Goal: Task Accomplishment & Management: Manage account settings

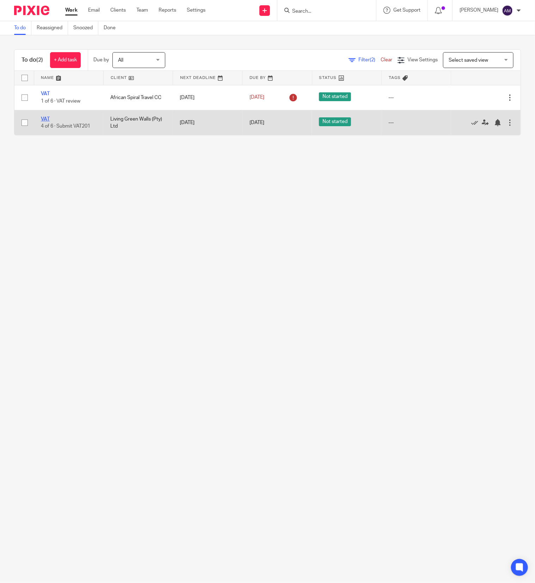
click at [46, 119] on link "VAT" at bounding box center [45, 119] width 9 height 5
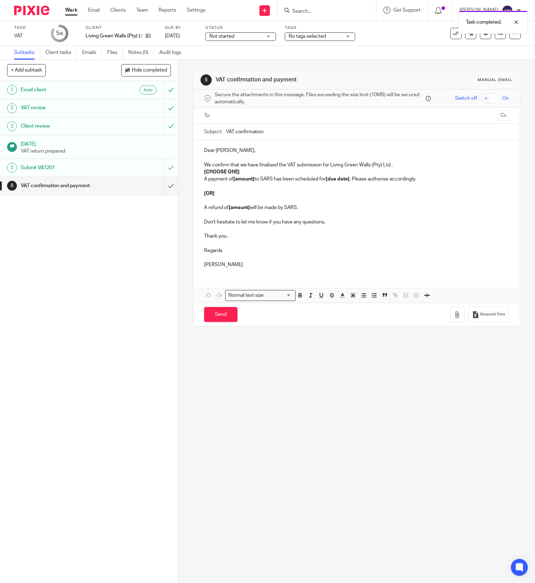
click at [243, 116] on input "text" at bounding box center [356, 116] width 278 height 8
click at [287, 117] on input "text" at bounding box center [385, 117] width 219 height 14
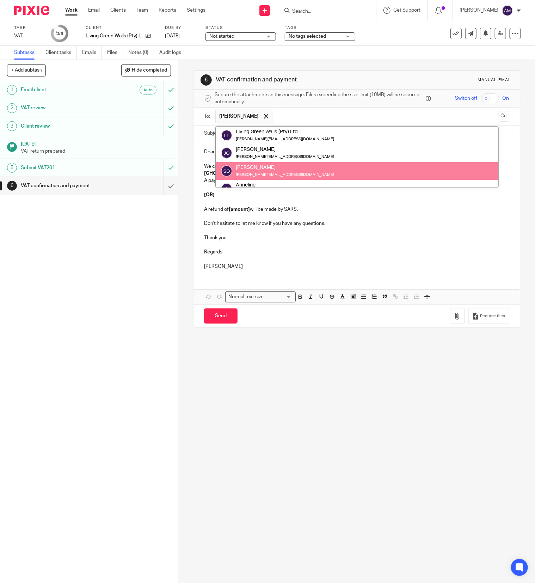
scroll to position [17, 0]
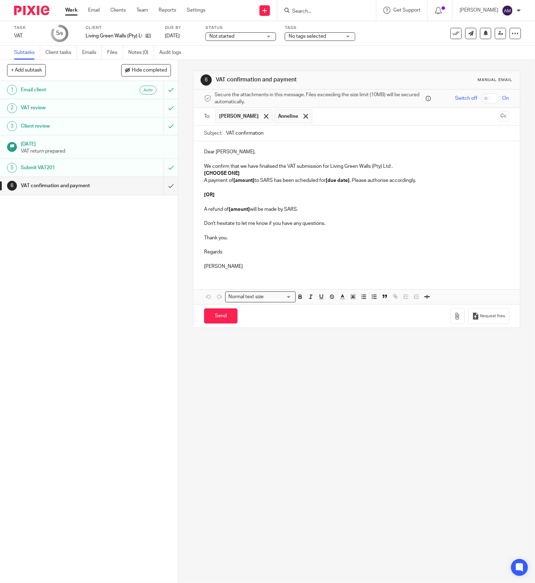
click at [298, 135] on input "VAT confirmation" at bounding box center [367, 133] width 283 height 16
type input "VAT confirmation 202507"
drag, startPoint x: 200, startPoint y: 174, endPoint x: 251, endPoint y: 168, distance: 51.1
click at [255, 172] on p "[CHOOSE ONE]" at bounding box center [356, 173] width 305 height 7
click at [233, 181] on strong "[amount]" at bounding box center [243, 180] width 21 height 5
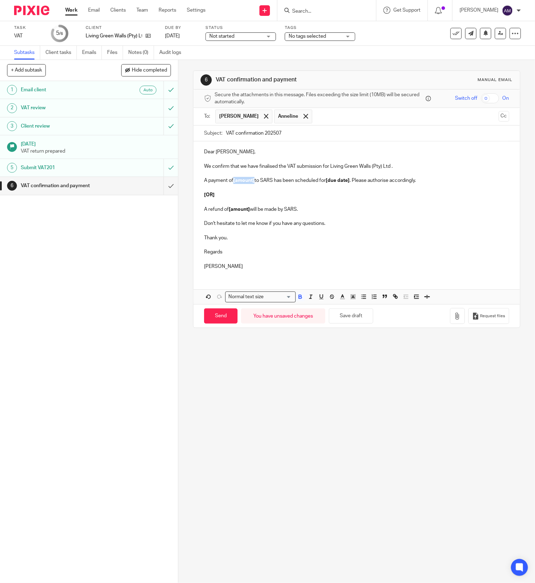
drag, startPoint x: 230, startPoint y: 182, endPoint x: 252, endPoint y: 181, distance: 21.5
click at [252, 181] on p "A payment of [amount] to SARS has been scheduled for [due date] . Please author…" at bounding box center [356, 180] width 305 height 7
drag, startPoint x: 330, startPoint y: 183, endPoint x: 354, endPoint y: 191, distance: 25.6
click at [353, 181] on strong "[due date]" at bounding box center [341, 180] width 24 height 5
drag, startPoint x: 198, startPoint y: 189, endPoint x: 371, endPoint y: 207, distance: 174.6
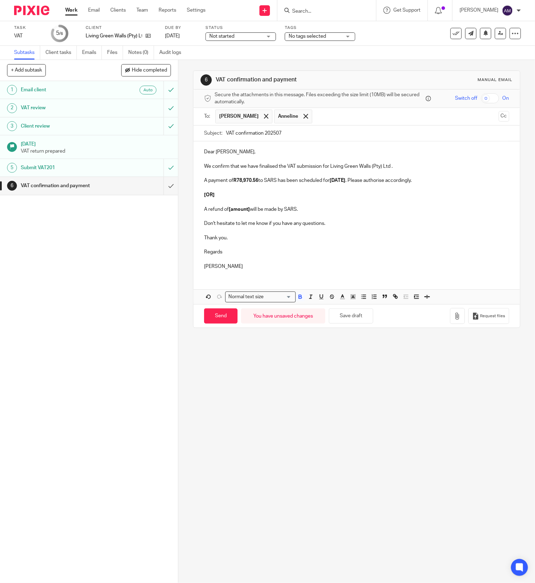
click at [367, 208] on div "Dear Anneline, We confirm that we have finalised the VAT submission for Living …" at bounding box center [356, 208] width 326 height 134
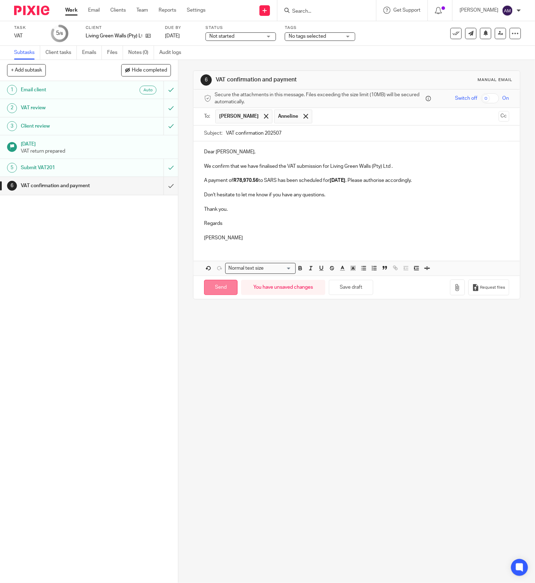
click at [209, 291] on input "Send" at bounding box center [220, 287] width 33 height 15
type input "Sent"
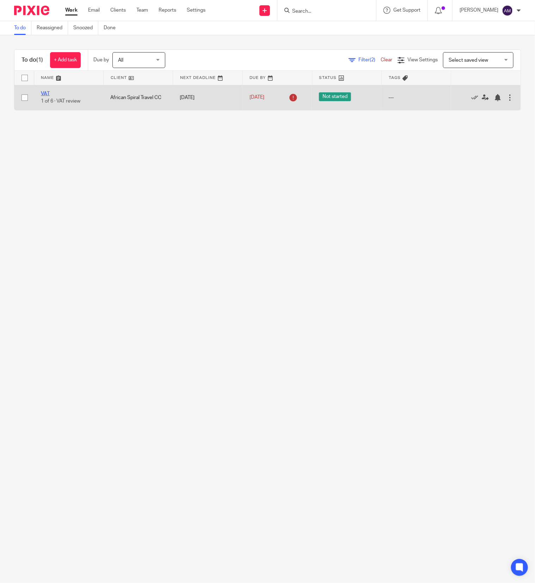
click at [44, 93] on link "VAT" at bounding box center [45, 93] width 9 height 5
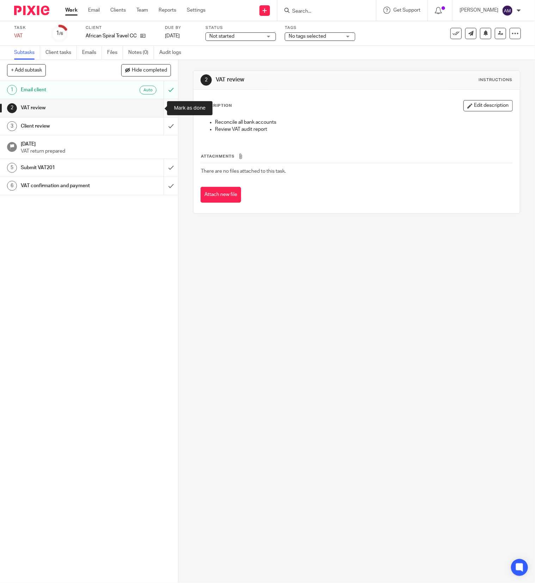
click at [156, 106] on input "submit" at bounding box center [89, 108] width 178 height 18
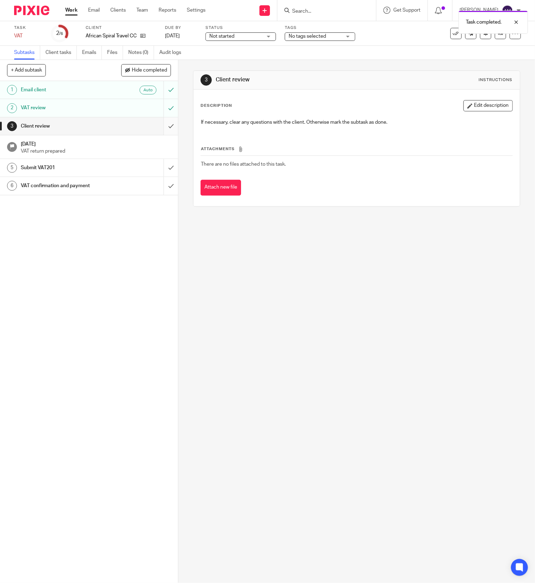
click at [157, 127] on input "submit" at bounding box center [89, 126] width 178 height 18
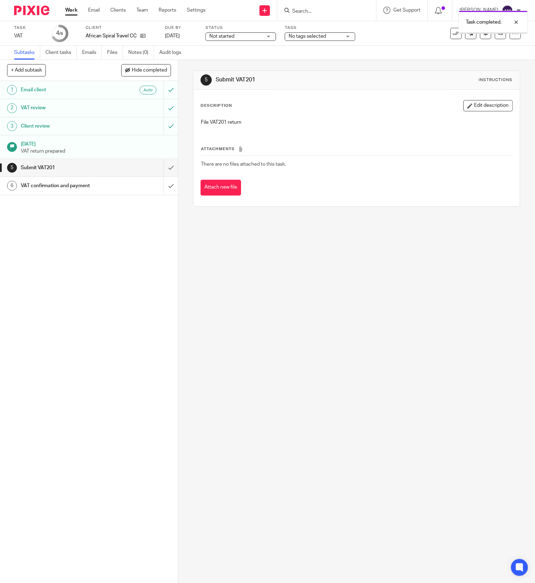
click at [154, 169] on input "submit" at bounding box center [89, 168] width 178 height 18
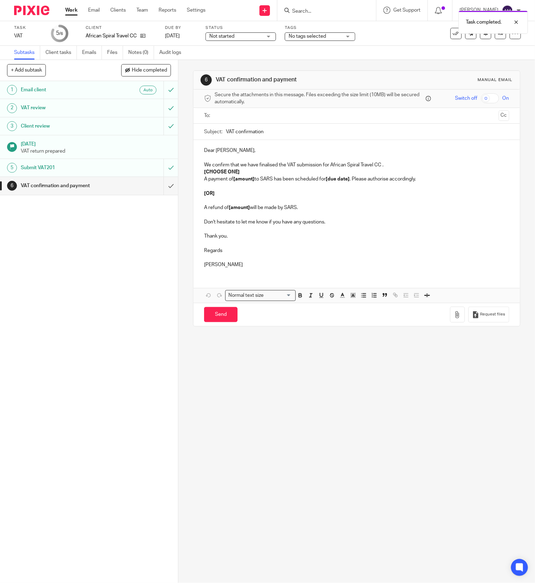
click at [229, 112] on input "text" at bounding box center [356, 116] width 278 height 8
click at [272, 134] on input "VAT confirmation" at bounding box center [367, 133] width 283 height 16
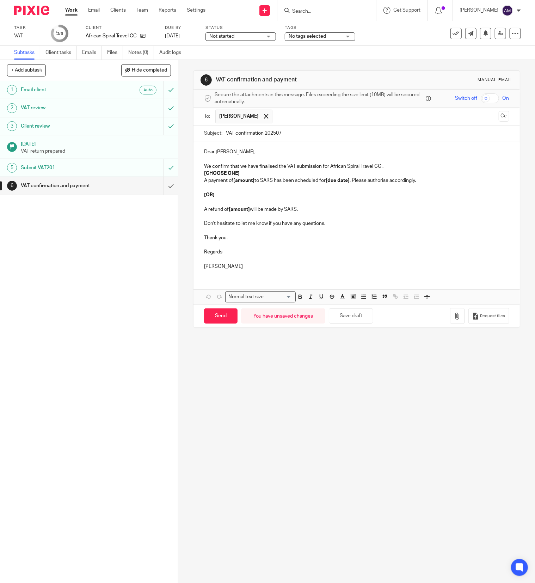
type input "VAT confirmation 202507"
drag, startPoint x: 200, startPoint y: 175, endPoint x: 253, endPoint y: 173, distance: 52.5
click at [252, 176] on p "[CHOOSE ONE]" at bounding box center [356, 173] width 305 height 7
click at [199, 173] on div "Dear Nicki, We confirm that we have finalised the VAT submission for African Sp…" at bounding box center [356, 208] width 326 height 134
drag, startPoint x: 199, startPoint y: 174, endPoint x: 215, endPoint y: 197, distance: 28.3
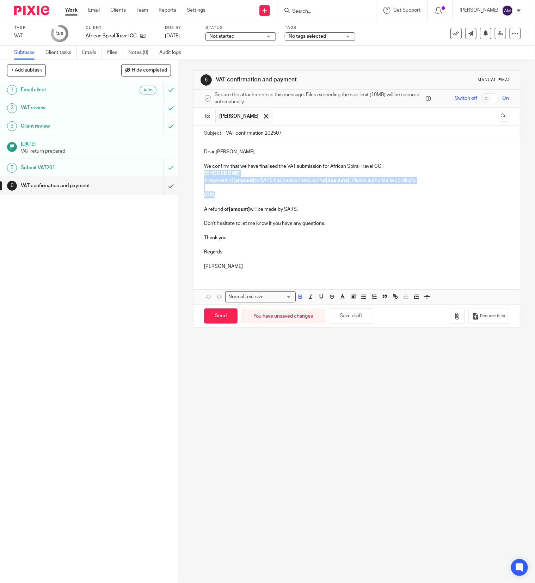
click at [215, 197] on div "Dear Nicki, We confirm that we have finalised the VAT submission for African Sp…" at bounding box center [356, 208] width 326 height 134
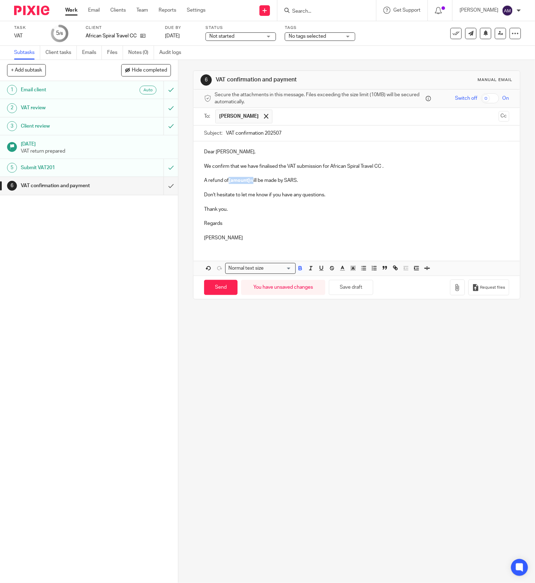
drag, startPoint x: 226, startPoint y: 181, endPoint x: 247, endPoint y: 179, distance: 21.6
click at [247, 179] on p "A refund of [amount] will be made by SARS." at bounding box center [356, 180] width 305 height 7
click at [221, 287] on input "Send" at bounding box center [220, 287] width 33 height 15
type input "Sent"
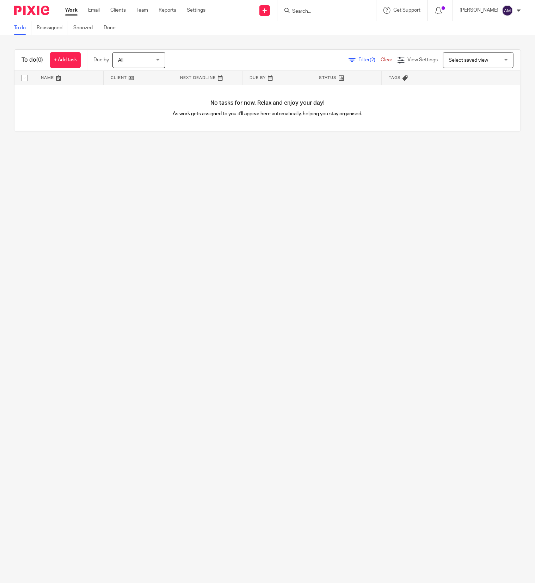
click at [358, 57] on span "Filter (2)" at bounding box center [369, 59] width 22 height 5
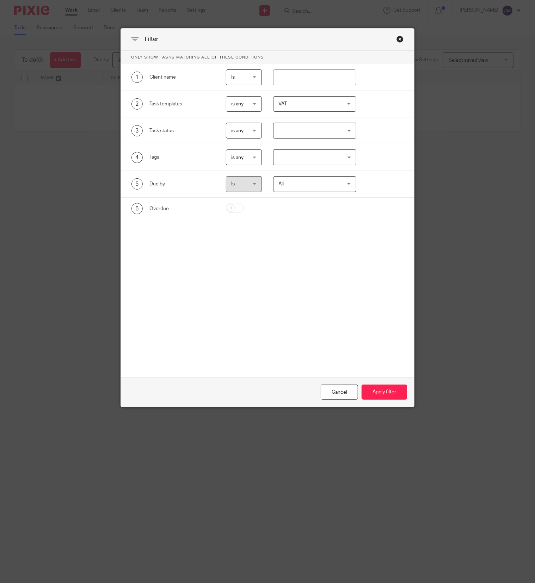
click at [340, 104] on div "VAT" at bounding box center [314, 104] width 83 height 16
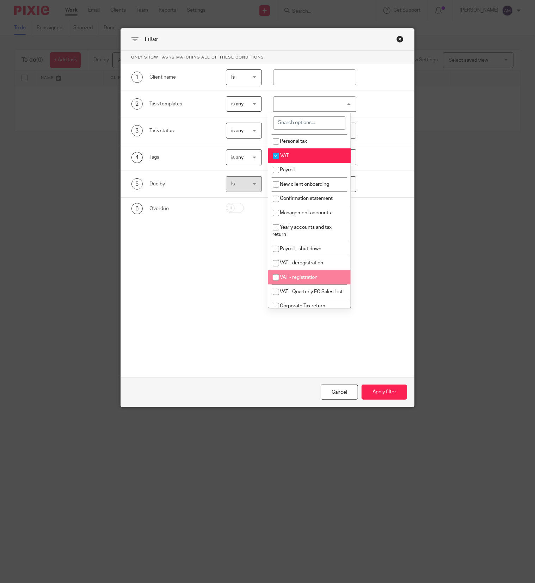
scroll to position [141, 0]
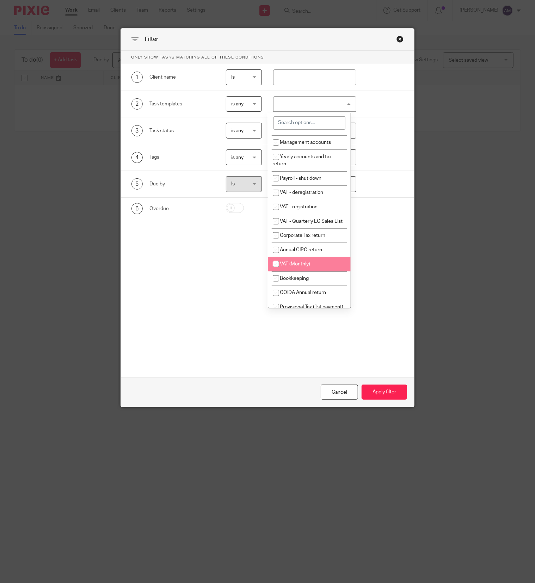
click at [316, 271] on li "VAT (Monthly)" at bounding box center [309, 264] width 83 height 14
checkbox input "true"
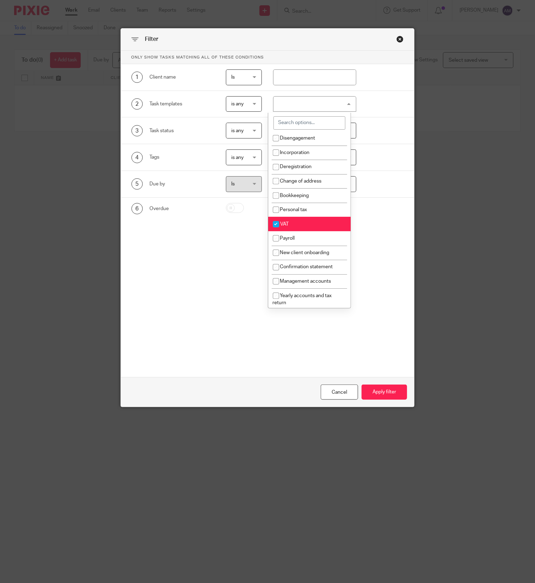
scroll to position [0, 0]
click at [281, 228] on input "checkbox" at bounding box center [275, 225] width 13 height 13
checkbox input "false"
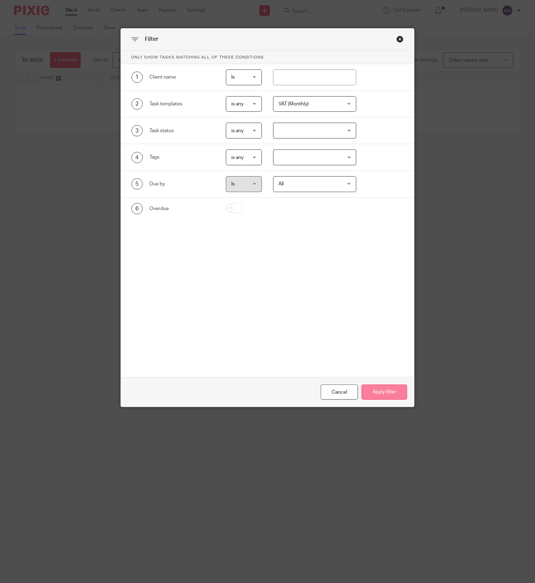
click at [384, 397] on button "Apply filter" at bounding box center [383, 391] width 45 height 15
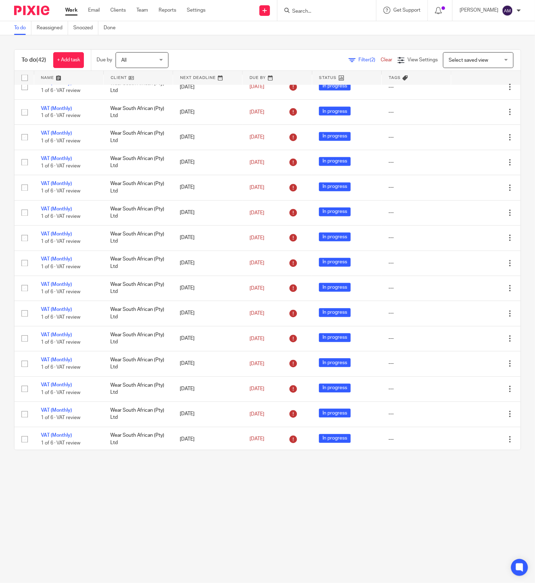
scroll to position [711, 0]
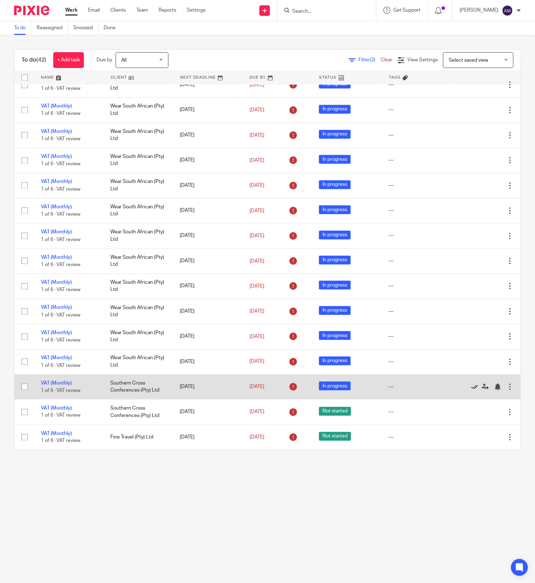
click at [471, 385] on icon at bounding box center [474, 386] width 7 height 7
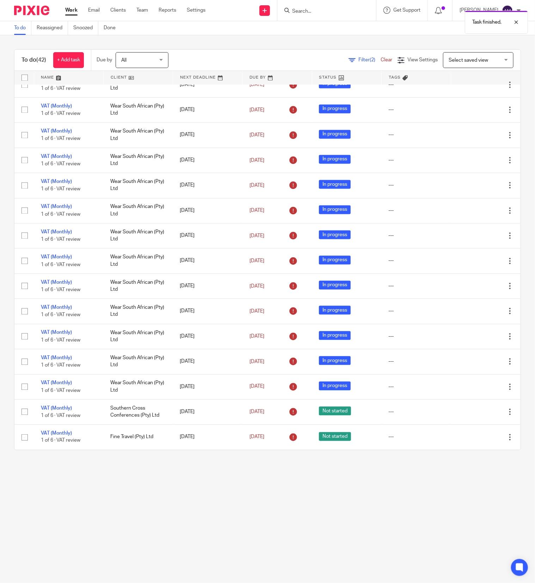
scroll to position [685, 0]
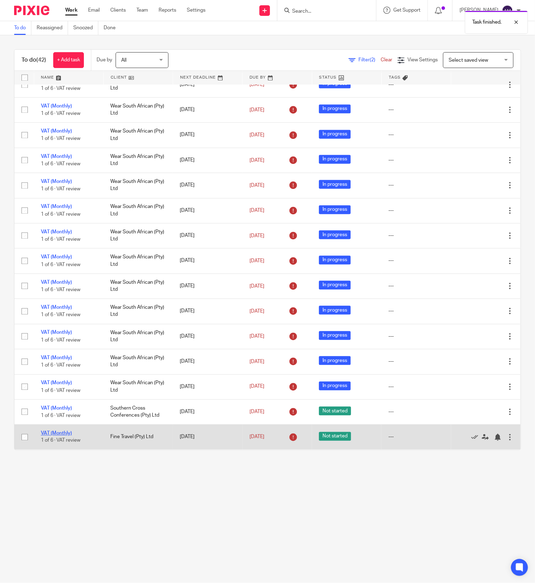
click at [53, 432] on link "VAT (Monthly)" at bounding box center [56, 433] width 31 height 5
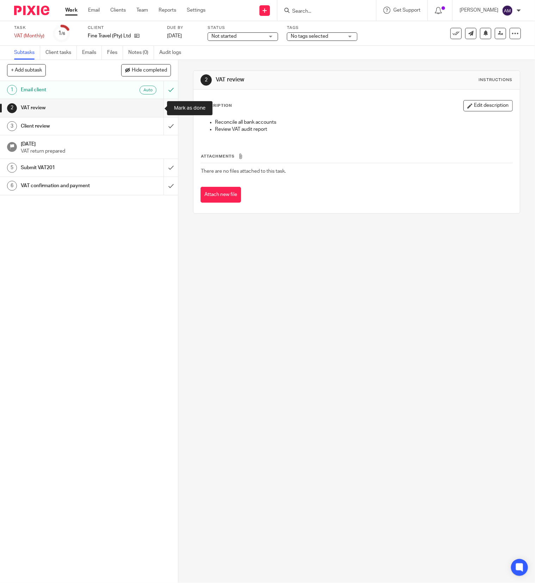
click at [158, 107] on input "submit" at bounding box center [89, 108] width 178 height 18
click at [158, 125] on input "submit" at bounding box center [89, 126] width 178 height 18
click at [155, 169] on input "submit" at bounding box center [89, 168] width 178 height 18
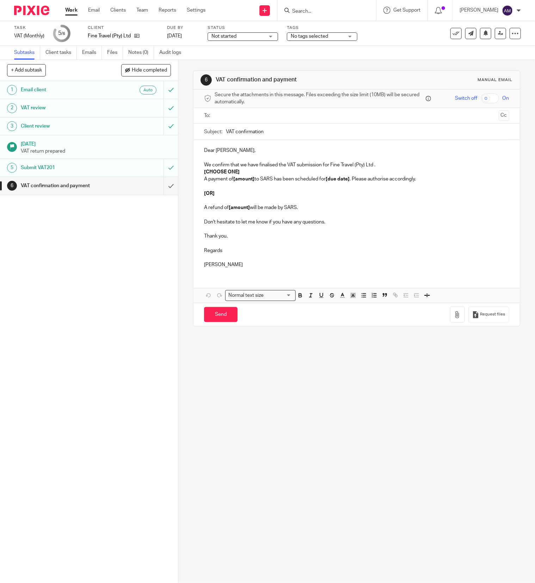
click at [265, 115] on input "text" at bounding box center [356, 116] width 278 height 8
click at [289, 116] on input "text" at bounding box center [385, 117] width 219 height 14
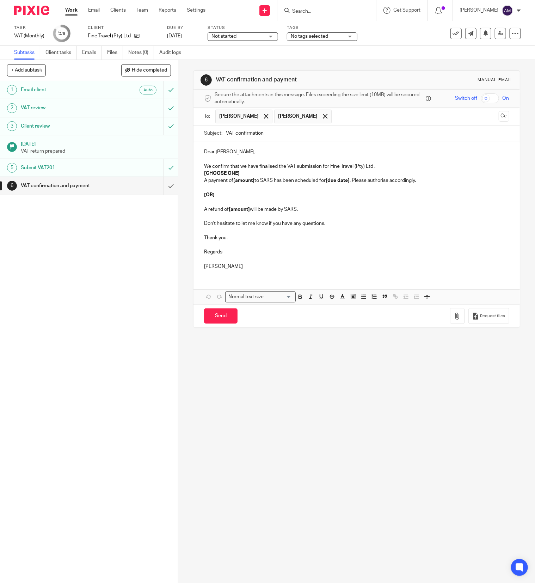
click at [306, 137] on input "VAT confirmation" at bounding box center [367, 133] width 283 height 16
type input "VAT confirmation 202507"
drag, startPoint x: 199, startPoint y: 174, endPoint x: 249, endPoint y: 171, distance: 50.8
click at [250, 171] on div "Dear Yusuf, We confirm that we have finalised the VAT submission for Fine Trave…" at bounding box center [356, 208] width 326 height 134
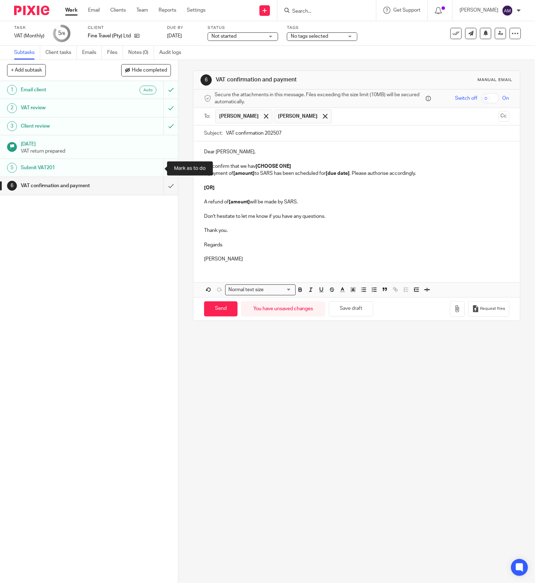
click at [158, 167] on input "submit" at bounding box center [89, 168] width 178 height 18
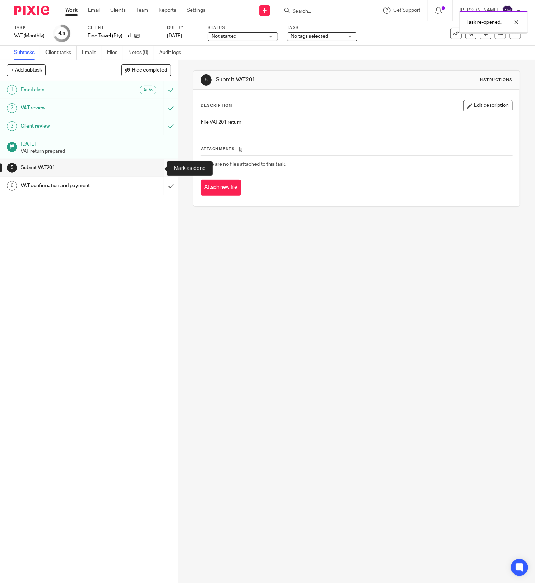
click at [156, 167] on input "submit" at bounding box center [89, 168] width 178 height 18
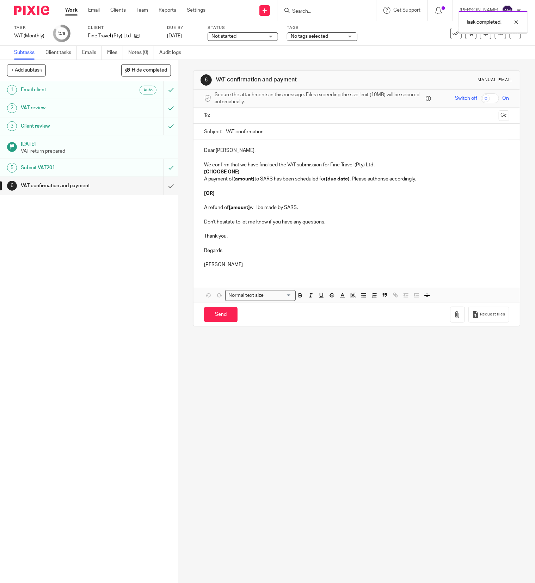
click at [247, 116] on input "text" at bounding box center [356, 116] width 278 height 8
click at [276, 115] on input "text" at bounding box center [385, 117] width 219 height 14
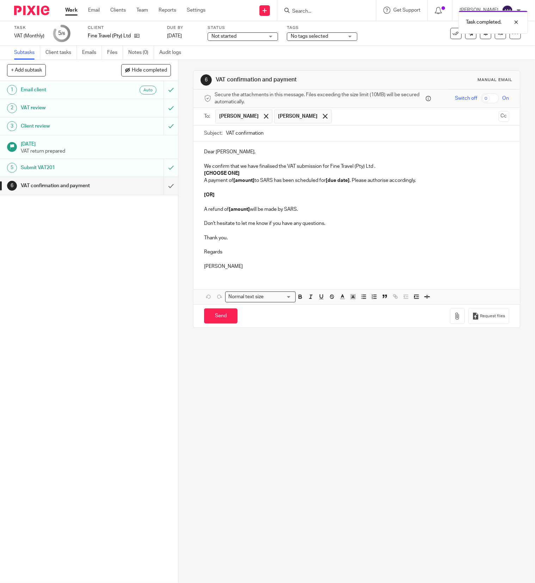
click at [283, 135] on input "VAT confirmation" at bounding box center [367, 133] width 283 height 16
type input "VAT confirmation 202507"
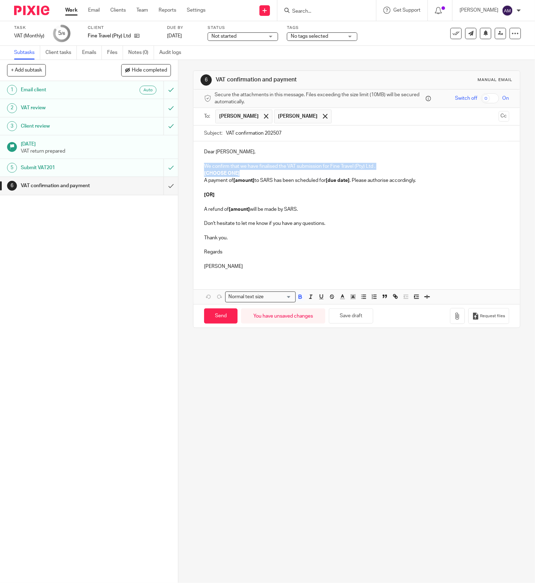
drag, startPoint x: 238, startPoint y: 174, endPoint x: 188, endPoint y: 170, distance: 49.8
click at [188, 170] on div "6 VAT confirmation and payment Manual email Secure the attachments in this mess…" at bounding box center [356, 321] width 356 height 523
drag, startPoint x: 239, startPoint y: 176, endPoint x: 197, endPoint y: 173, distance: 43.1
click at [197, 173] on div "Dear Yusuf, We confirm that we have finalised the VAT submission for Fine Trave…" at bounding box center [356, 208] width 326 height 134
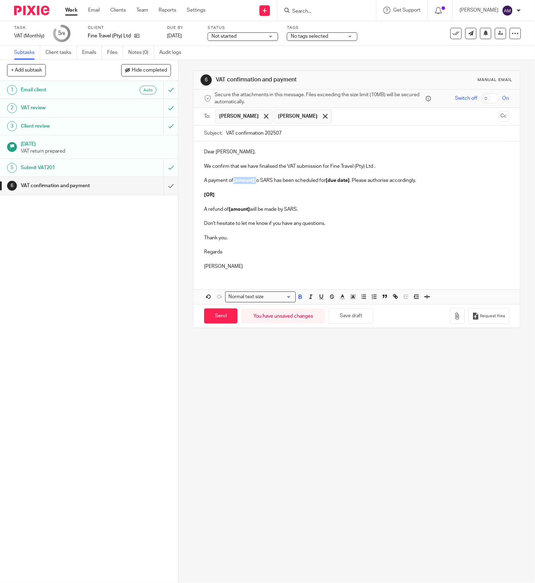
drag, startPoint x: 230, startPoint y: 182, endPoint x: 253, endPoint y: 182, distance: 23.3
click at [253, 182] on p "A payment of [amount] to SARS has been scheduled for [due date] . Please author…" at bounding box center [356, 180] width 305 height 7
click at [237, 182] on strong "[amount]" at bounding box center [243, 180] width 21 height 5
drag, startPoint x: 231, startPoint y: 181, endPoint x: 251, endPoint y: 181, distance: 20.1
click at [251, 181] on p "A payment of [amount] to SARS has been scheduled for [due date] . Please author…" at bounding box center [356, 180] width 305 height 7
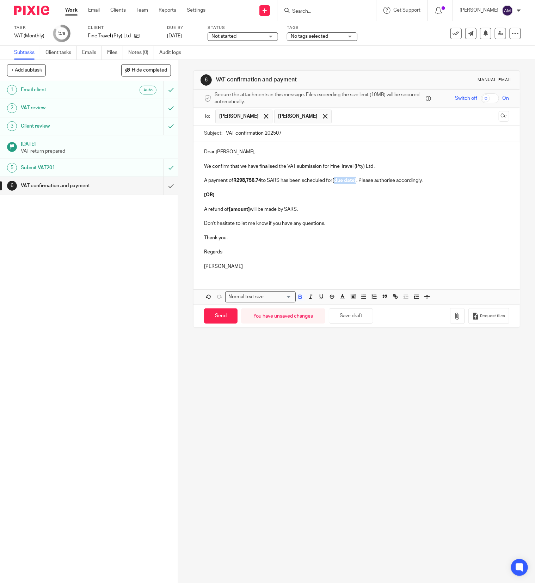
drag, startPoint x: 334, startPoint y: 182, endPoint x: 356, endPoint y: 182, distance: 22.5
click at [356, 182] on p "A payment of R298,756.74 to SARS has been scheduled for [due date] . Please aut…" at bounding box center [356, 180] width 305 height 7
drag, startPoint x: 198, startPoint y: 189, endPoint x: 404, endPoint y: 223, distance: 209.1
click at [404, 223] on div "Dear Yusuf, We confirm that we have finalised the VAT submission for Fine Trave…" at bounding box center [356, 208] width 326 height 134
click at [204, 187] on p at bounding box center [356, 187] width 305 height 7
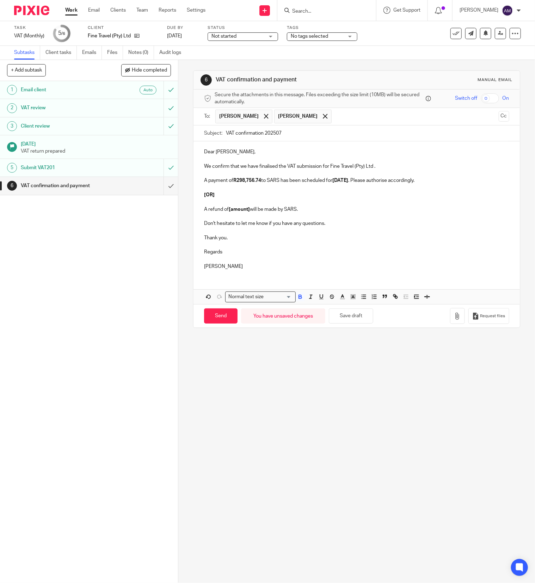
drag, startPoint x: 200, startPoint y: 187, endPoint x: 319, endPoint y: 212, distance: 121.8
click at [319, 212] on div "Dear Yusuf, We confirm that we have finalised the VAT submission for Fine Trave…" at bounding box center [356, 208] width 326 height 134
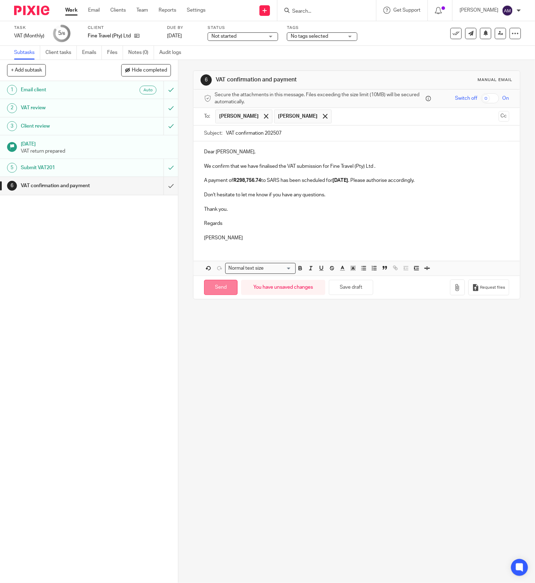
click at [220, 291] on input "Send" at bounding box center [220, 287] width 33 height 15
type input "Sent"
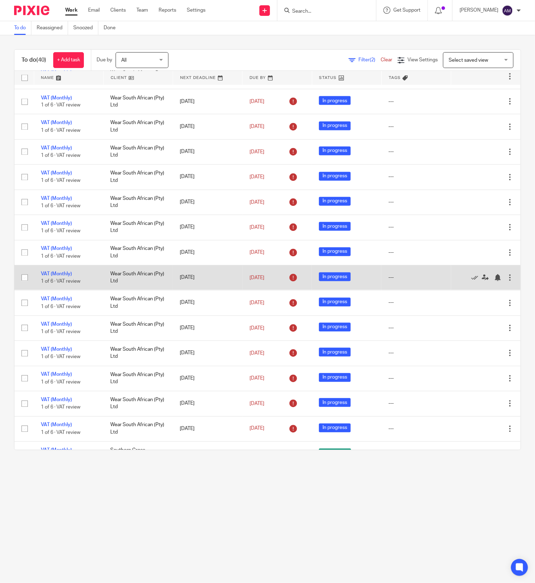
scroll to position [660, 0]
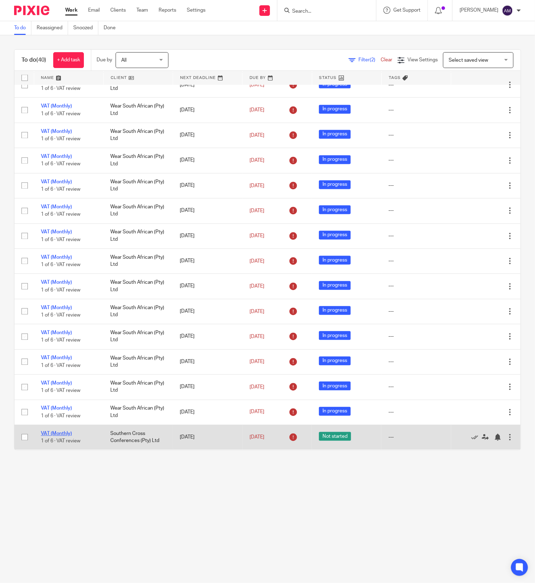
click at [56, 431] on link "VAT (Monthly)" at bounding box center [56, 433] width 31 height 5
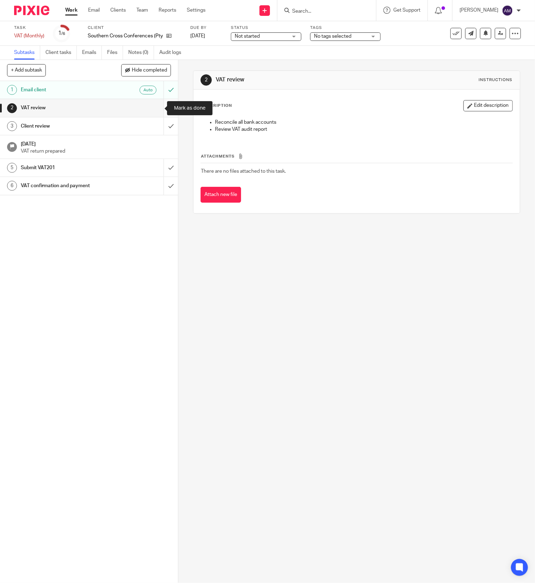
click at [158, 108] on input "submit" at bounding box center [89, 108] width 178 height 18
click at [160, 125] on input "submit" at bounding box center [89, 126] width 178 height 18
click at [154, 168] on input "submit" at bounding box center [89, 168] width 178 height 18
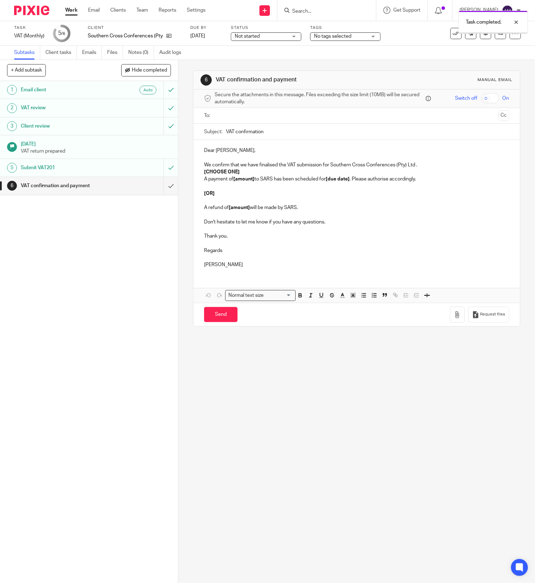
click at [303, 113] on input "text" at bounding box center [356, 116] width 278 height 8
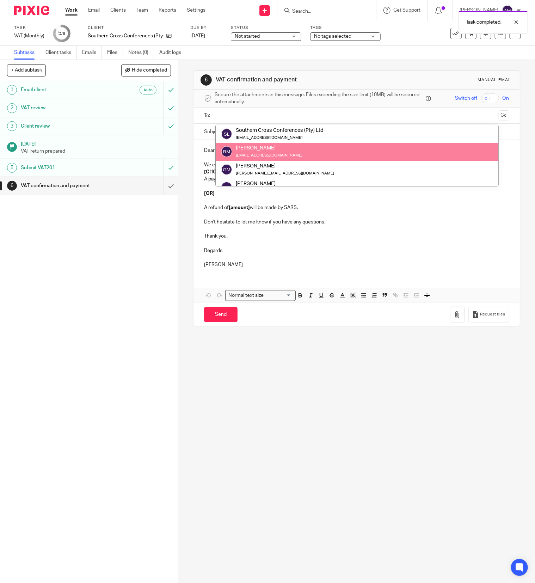
drag, startPoint x: 298, startPoint y: 145, endPoint x: 296, endPoint y: 139, distance: 6.7
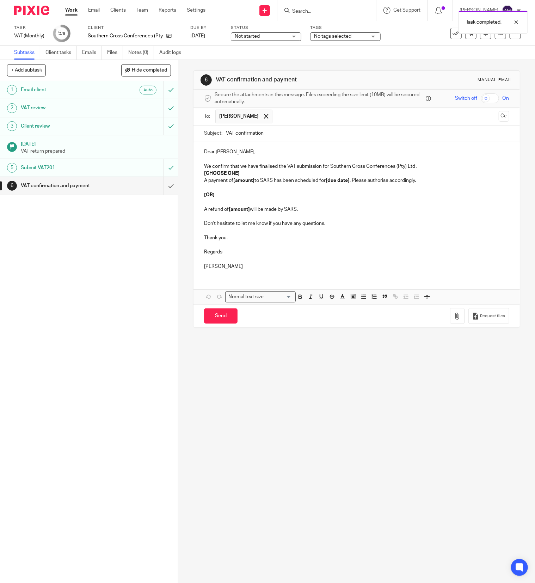
click at [304, 119] on input "text" at bounding box center [385, 117] width 219 height 14
drag, startPoint x: 301, startPoint y: 137, endPoint x: 313, endPoint y: 133, distance: 12.5
click at [301, 138] on input "VAT confirmation" at bounding box center [367, 133] width 283 height 16
type input "VAT confirmation 202507"
drag, startPoint x: 239, startPoint y: 173, endPoint x: 185, endPoint y: 172, distance: 54.2
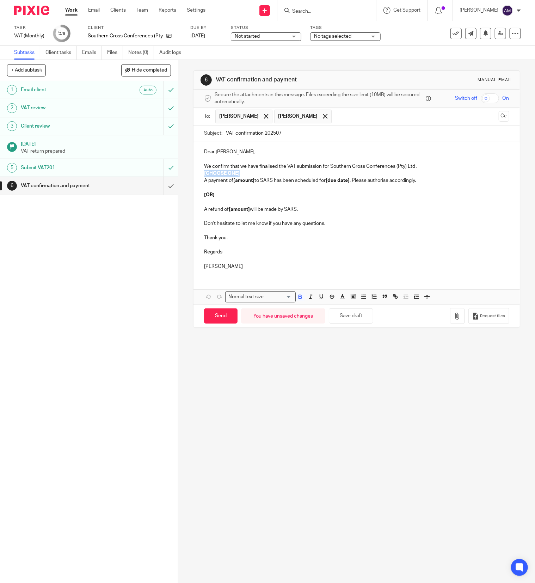
click at [185, 172] on div "6 VAT confirmation and payment Manual email Secure the attachments in this mess…" at bounding box center [356, 321] width 356 height 523
click at [233, 181] on strong "[amount]" at bounding box center [243, 180] width 21 height 5
drag, startPoint x: 230, startPoint y: 182, endPoint x: 239, endPoint y: 182, distance: 9.2
click at [239, 182] on p "A payment of [amount] to SARS has been scheduled for [due date] . Please author…" at bounding box center [356, 180] width 305 height 7
click at [245, 182] on strong "[amount]" at bounding box center [243, 180] width 21 height 5
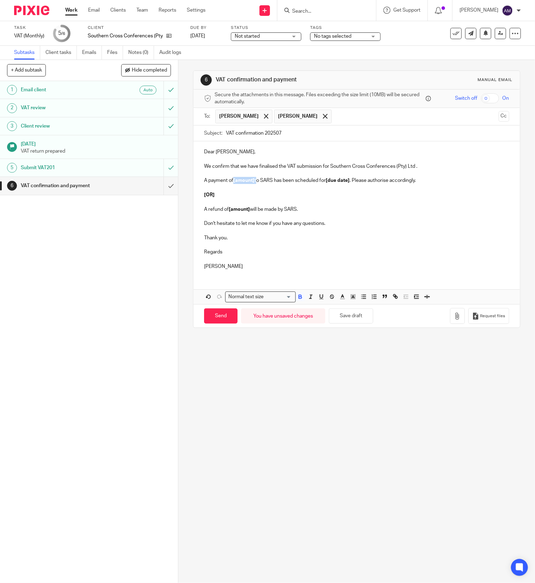
drag, startPoint x: 230, startPoint y: 183, endPoint x: 278, endPoint y: 186, distance: 48.0
click at [252, 183] on p "A payment of [amount] to SARS has been scheduled for [due date] . Please author…" at bounding box center [356, 180] width 305 height 7
click at [328, 180] on strong "[due date]" at bounding box center [338, 180] width 24 height 5
click at [330, 189] on p at bounding box center [356, 187] width 305 height 7
drag, startPoint x: 327, startPoint y: 182, endPoint x: 350, endPoint y: 180, distance: 22.7
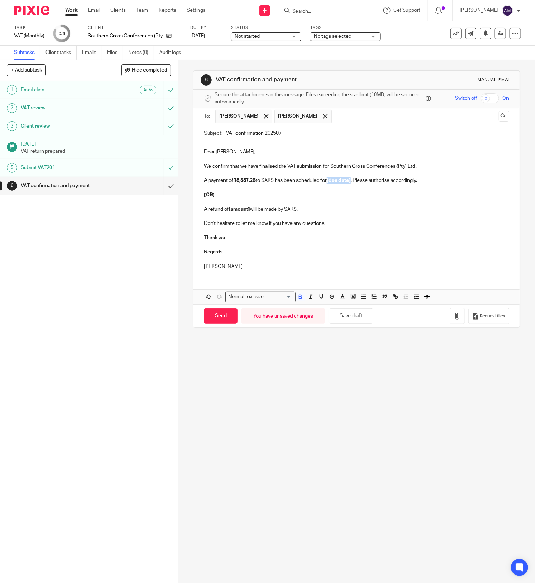
click at [350, 180] on strong "[due date]" at bounding box center [338, 180] width 24 height 5
drag, startPoint x: 200, startPoint y: 188, endPoint x: 338, endPoint y: 213, distance: 140.0
click at [333, 218] on div "Dear Riaan, We confirm that we have finalised the VAT submission for Southern C…" at bounding box center [356, 208] width 326 height 134
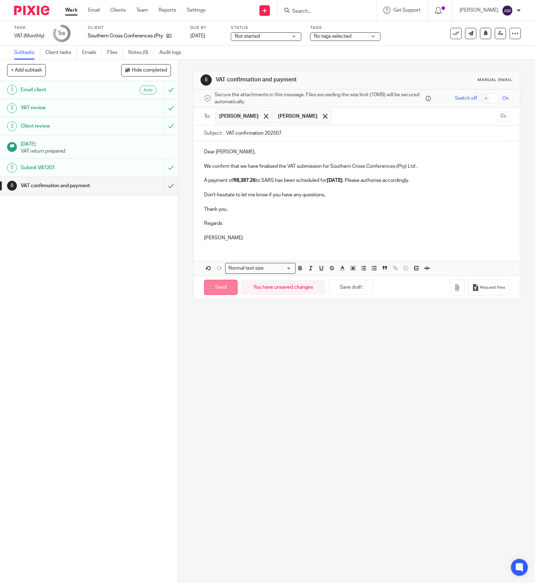
click at [221, 290] on input "Send" at bounding box center [220, 287] width 33 height 15
type input "Sent"
click at [323, 13] on input "Search" at bounding box center [322, 11] width 63 height 6
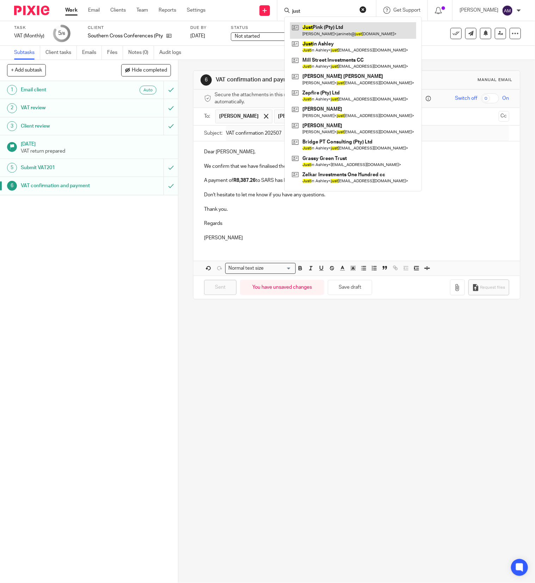
type input "just"
click at [335, 31] on link at bounding box center [353, 30] width 126 height 16
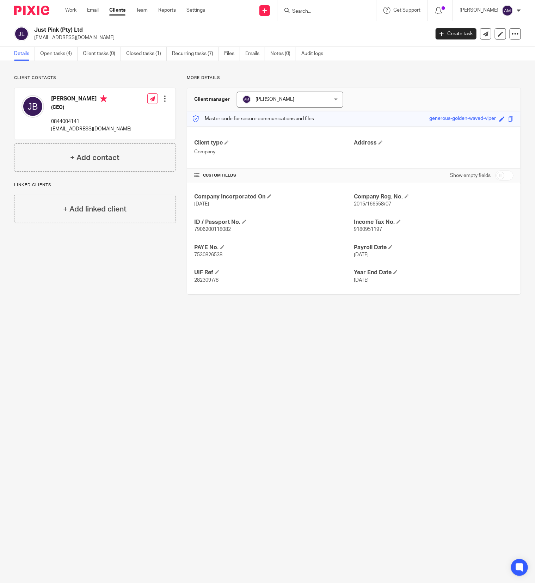
click at [495, 175] on input "checkbox" at bounding box center [504, 175] width 18 height 10
checkbox input "true"
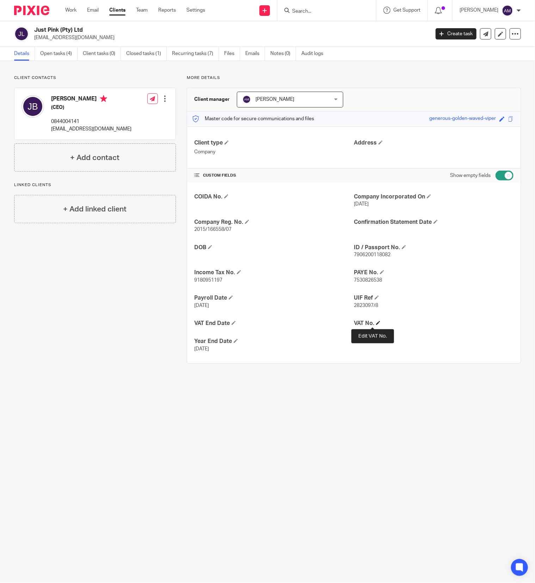
click at [376, 323] on span at bounding box center [378, 322] width 4 height 4
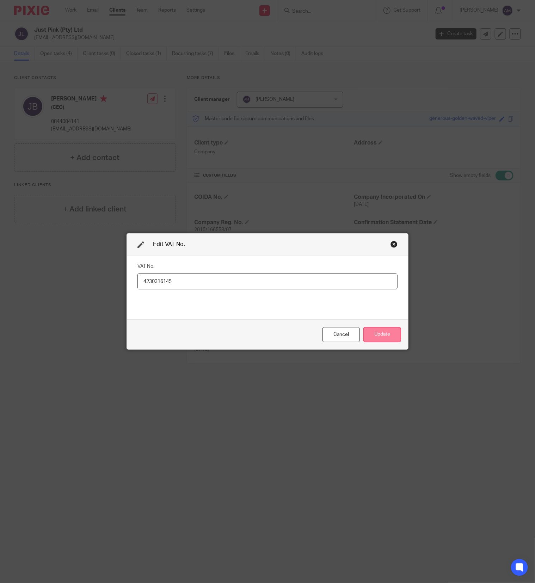
type input "4230316145"
click at [379, 333] on button "Update" at bounding box center [382, 334] width 38 height 15
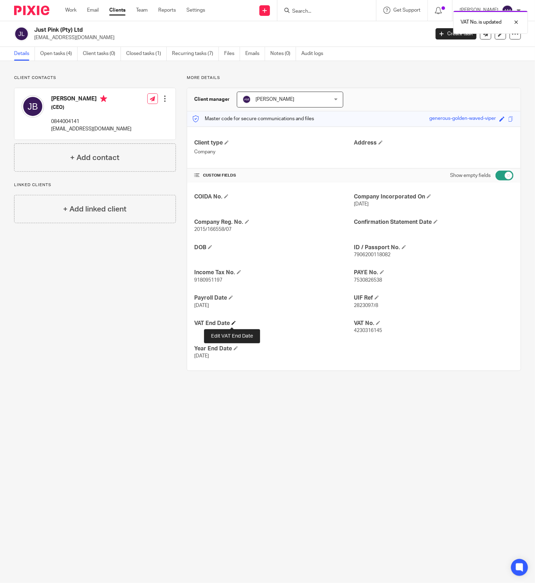
click at [231, 323] on span at bounding box center [233, 322] width 4 height 4
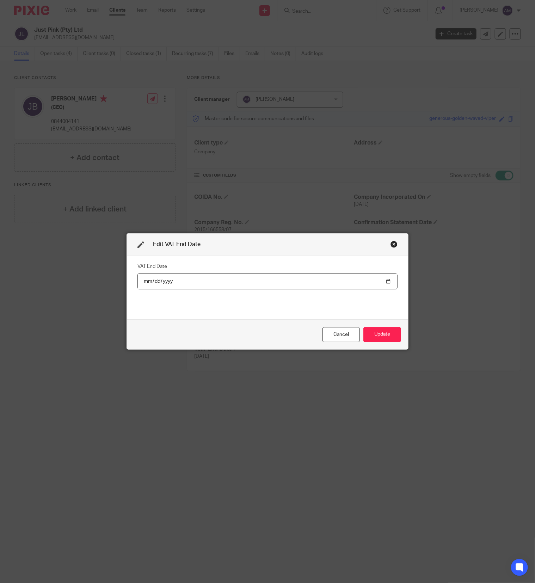
click at [158, 280] on input "date" at bounding box center [267, 281] width 260 height 16
type input "2025-06-25"
click at [376, 334] on button "Update" at bounding box center [382, 334] width 38 height 15
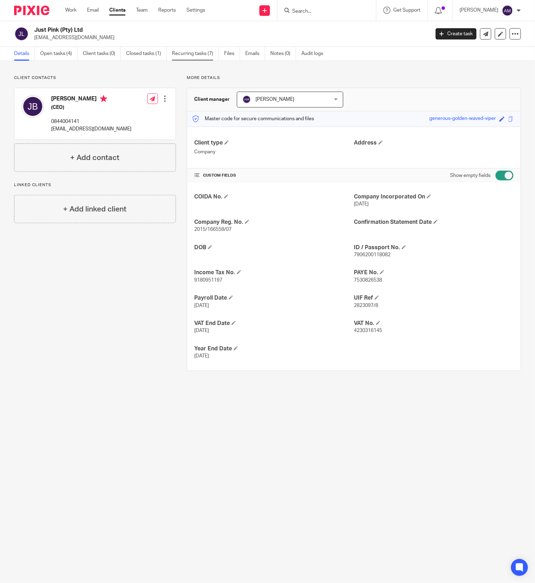
click at [201, 53] on link "Recurring tasks (7)" at bounding box center [195, 54] width 47 height 14
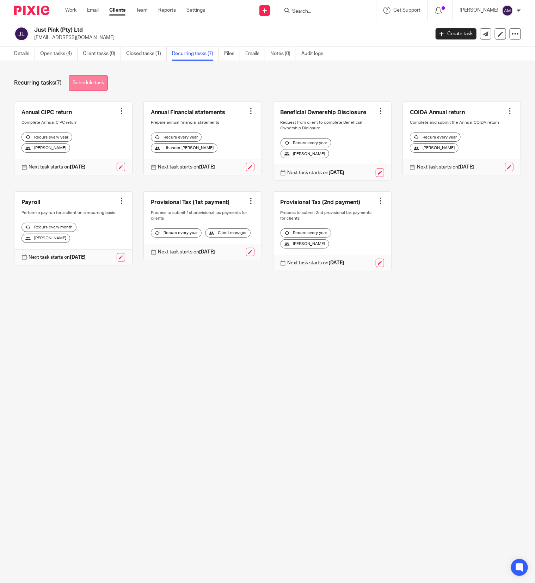
click at [93, 82] on link "Schedule task" at bounding box center [88, 83] width 39 height 16
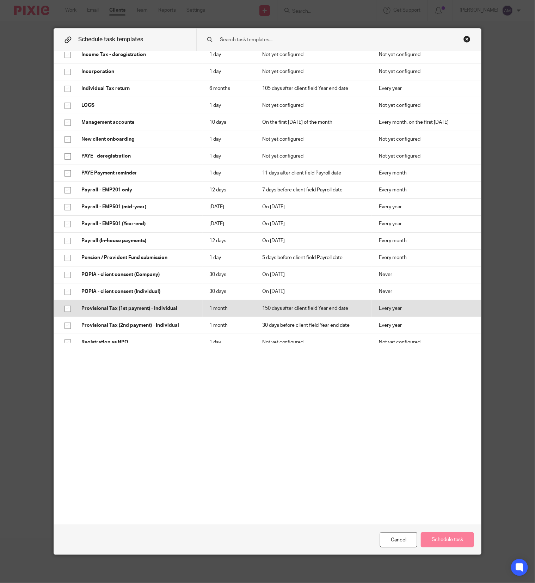
scroll to position [211, 0]
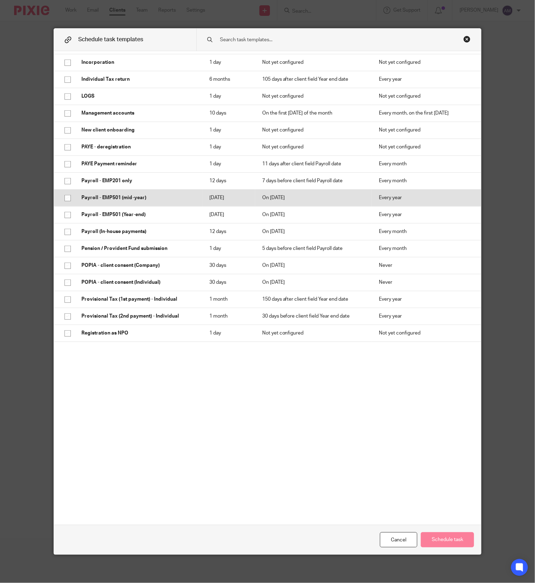
click at [62, 195] on input "checkbox" at bounding box center [67, 197] width 13 height 13
checkbox input "true"
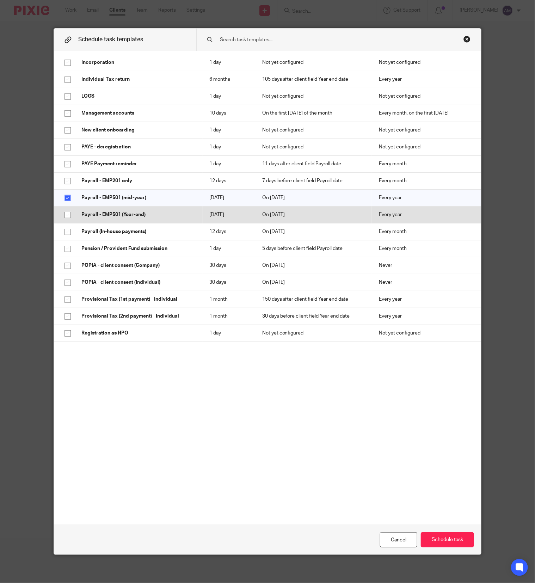
click at [63, 212] on input "checkbox" at bounding box center [67, 214] width 13 height 13
checkbox input "true"
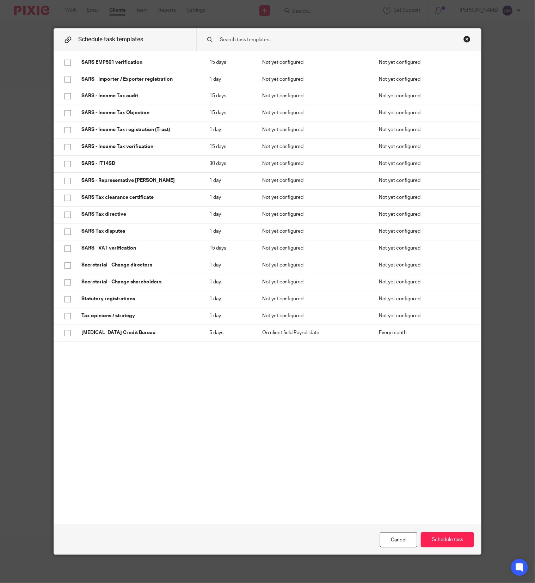
scroll to position [751, 0]
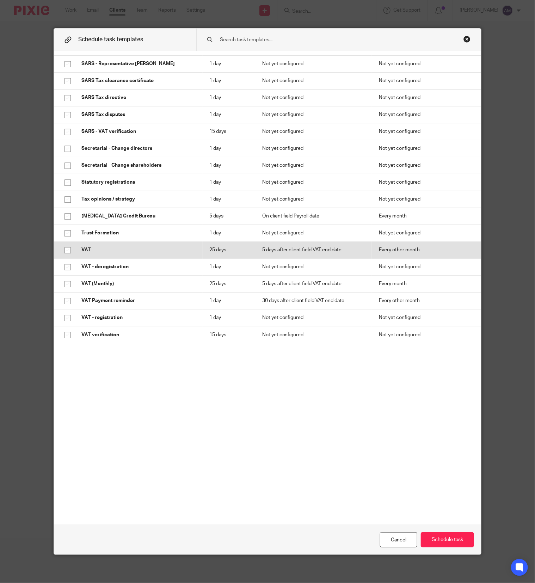
click at [61, 249] on input "checkbox" at bounding box center [67, 249] width 13 height 13
checkbox input "true"
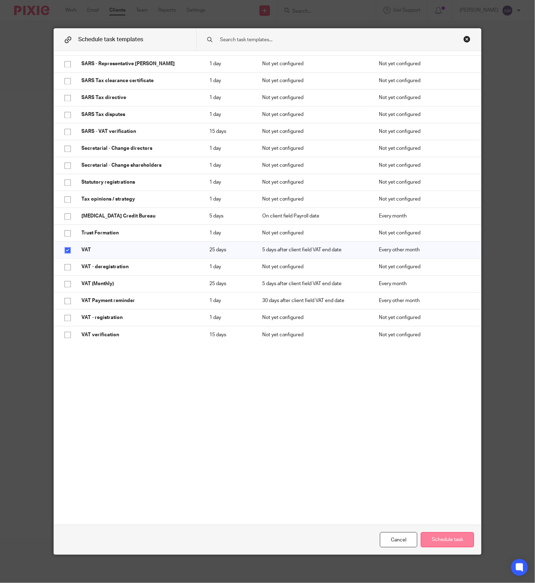
click at [444, 539] on button "Schedule task" at bounding box center [447, 539] width 53 height 15
